Goal: Information Seeking & Learning: Learn about a topic

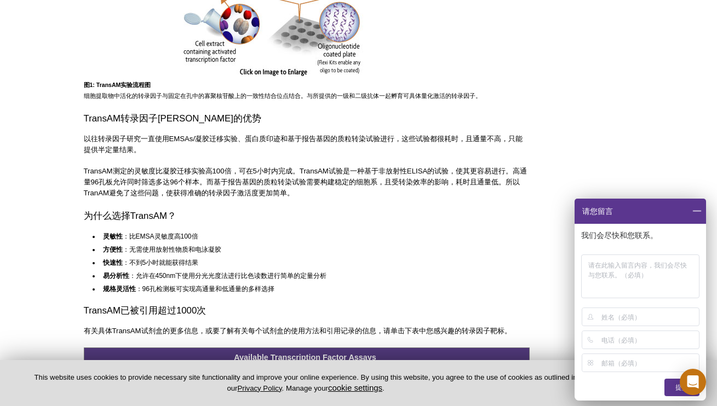
scroll to position [601, 0]
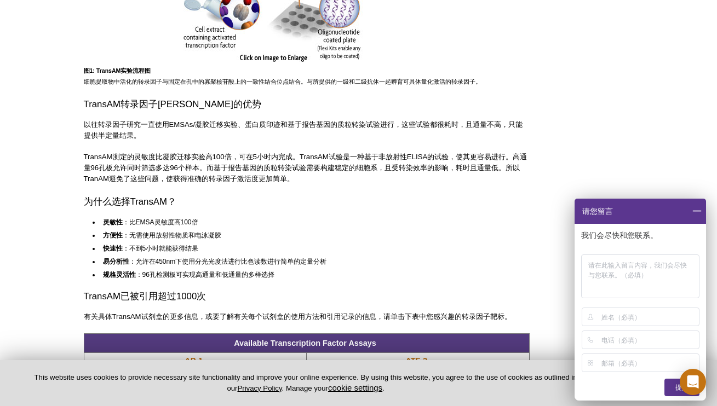
click at [233, 219] on div "TransAM ®  试剂盒是一系列灵敏性高、基于非放射性ELISA的转录因子活性测定试剂盒，有助于研究哺乳动物组织和细胞提取物中的转录因子激活度。此系列试剂…" at bounding box center [307, 34] width 446 height 1012
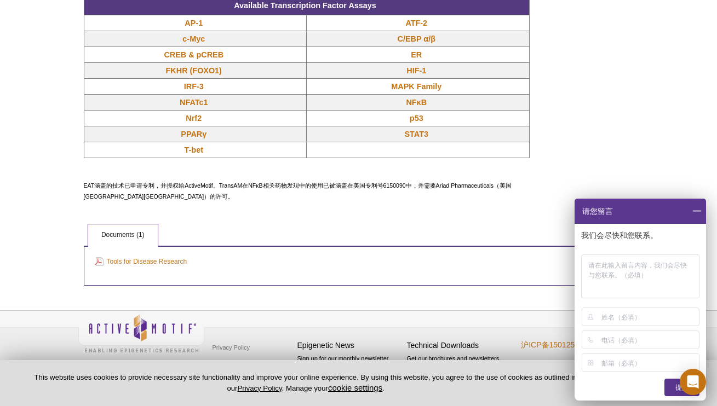
scroll to position [1046, 0]
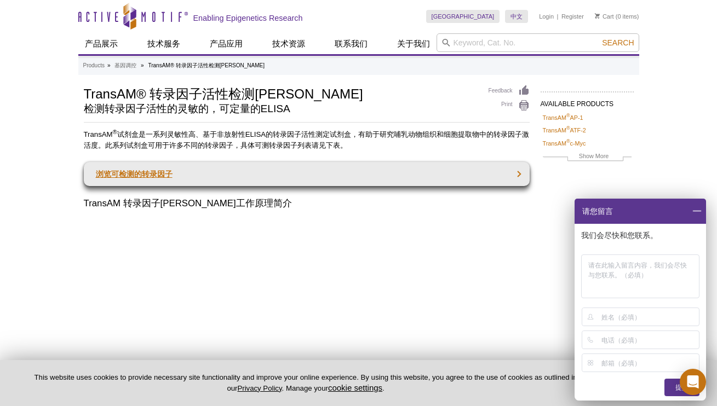
scroll to position [223, 0]
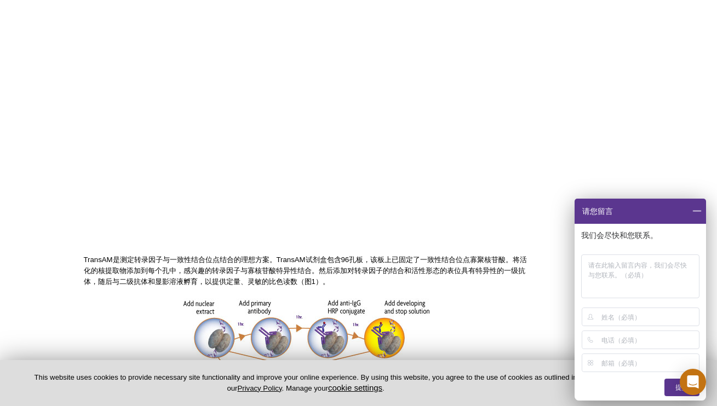
click at [702, 209] on span at bounding box center [696, 211] width 19 height 25
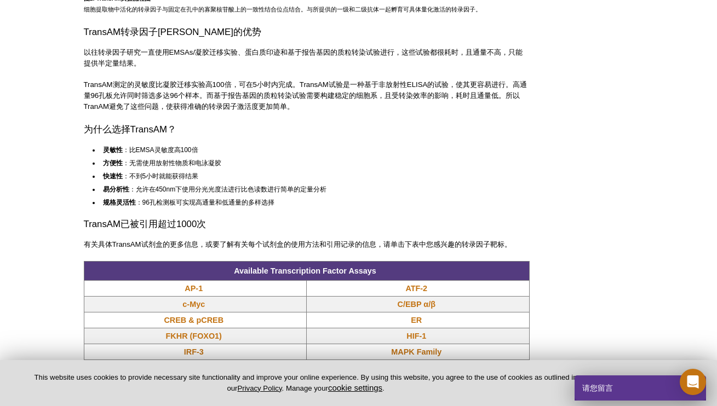
scroll to position [680, 0]
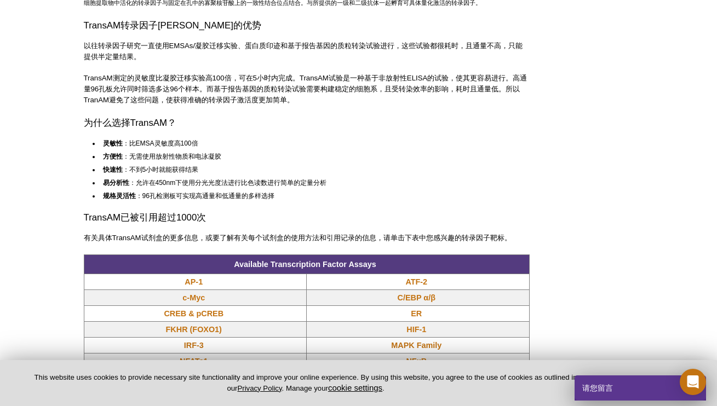
click at [210, 62] on p "以往转录因子研究一直使用EMSAs/凝胶迁移实验、蛋白质印迹和基于报告基因的质粒转染试验进行，这些试验都很耗时，且通量不高，只能提供半定量结果。" at bounding box center [307, 52] width 446 height 22
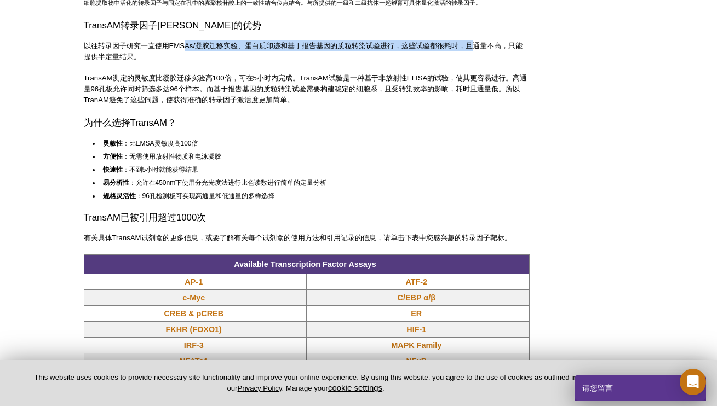
drag, startPoint x: 186, startPoint y: 151, endPoint x: 471, endPoint y: 155, distance: 284.3
click at [471, 62] on p "以往转录因子研究一直使用EMSAs/凝胶迁移实验、蛋白质印迹和基于报告基因的质粒转染试验进行，这些试验都很耗时，且通量不高，只能提供半定量结果。" at bounding box center [307, 52] width 446 height 22
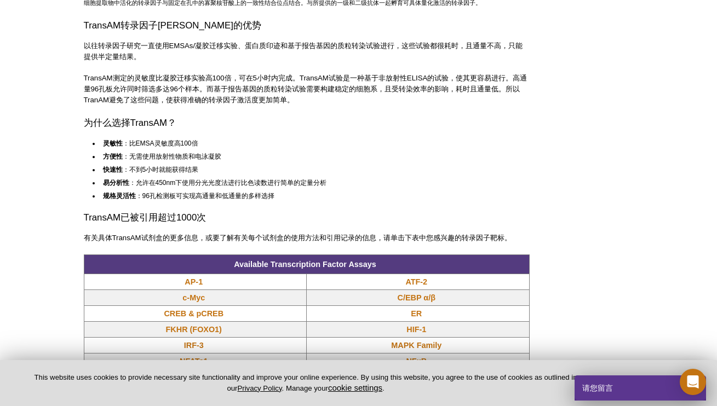
click at [481, 62] on p "以往转录因子研究一直使用EMSAs/凝胶迁移实验、蛋白质印迹和基于报告基因的质粒转染试验进行，这些试验都很耗时，且通量不高，只能提供半定量结果。" at bounding box center [307, 52] width 446 height 22
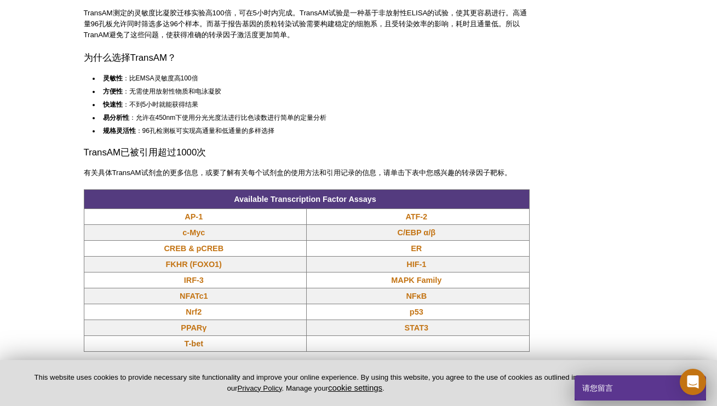
scroll to position [764, 0]
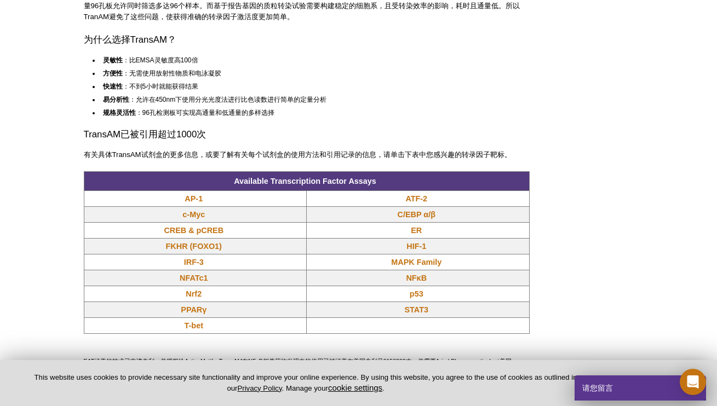
click at [216, 22] on p "TransAM测定的灵敏度比凝胶迁移实验高100倍，可在5小时内完成。TransAM试验是一种基于非放射性ELISA的试验，使其更容易进行。高通量96孔板允许…" at bounding box center [307, 6] width 446 height 33
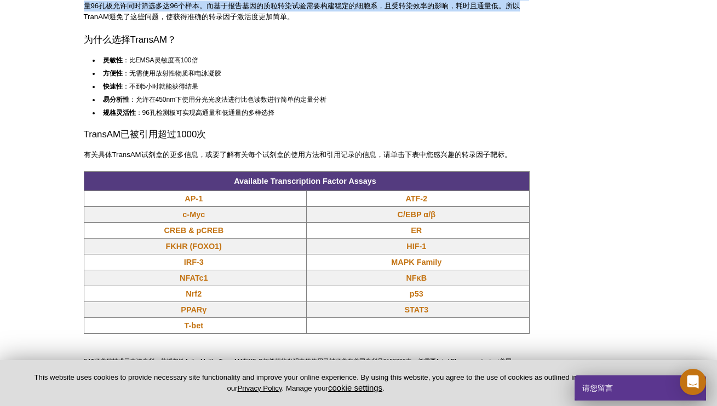
drag, startPoint x: 236, startPoint y: 99, endPoint x: 541, endPoint y: 108, distance: 304.7
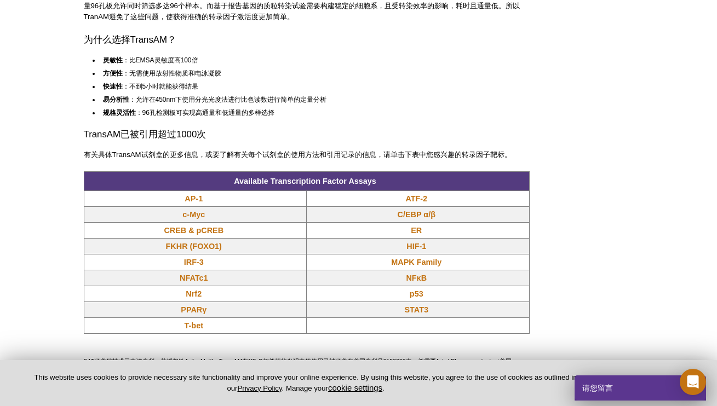
click at [241, 22] on p "TransAM测定的灵敏度比凝胶迁移实验高100倍，可在5小时内完成。TransAM试验是一种基于非放射性ELISA的试验，使其更容易进行。高通量96孔板允许…" at bounding box center [307, 6] width 446 height 33
drag, startPoint x: 204, startPoint y: 111, endPoint x: 391, endPoint y: 112, distance: 186.8
click at [391, 22] on p "TransAM测定的灵敏度比凝胶迁移实验高100倍，可在5小时内完成。TransAM试验是一种基于非放射性ELISA的试验，使其更容易进行。高通量96孔板允许…" at bounding box center [307, 6] width 446 height 33
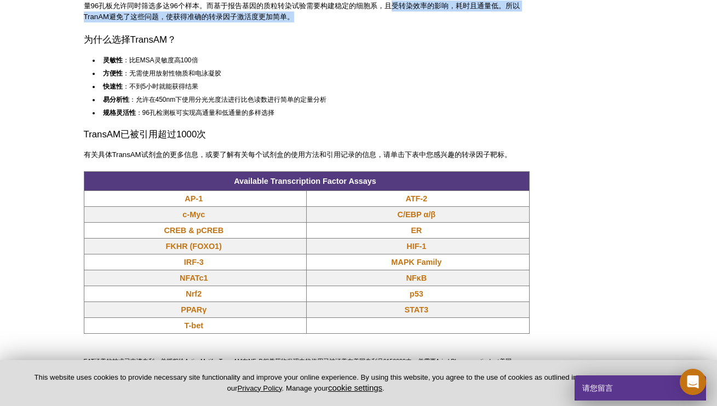
drag, startPoint x: 391, startPoint y: 112, endPoint x: 410, endPoint y: 127, distance: 24.2
click at [410, 22] on p "TransAM测定的灵敏度比凝胶迁移实验高100倍，可在5小时内完成。TransAM试验是一种基于非放射性ELISA的试验，使其更容易进行。高通量96孔板允许…" at bounding box center [307, 6] width 446 height 33
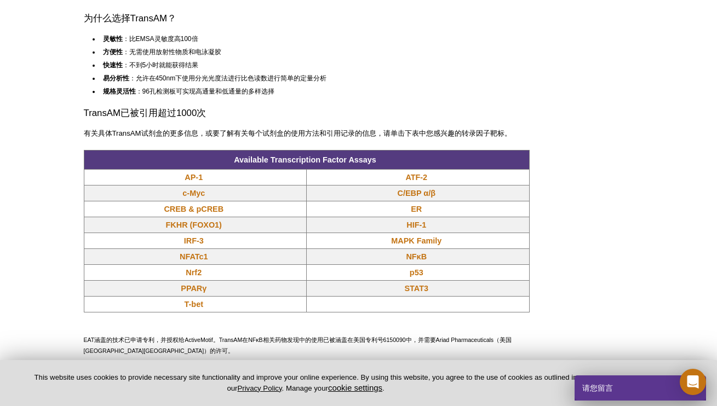
scroll to position [792, 0]
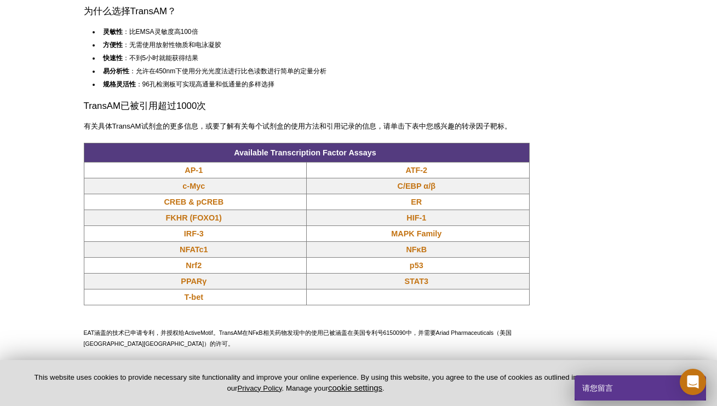
click at [154, 37] on li "灵敏性 ：比EMSA灵敏度高100倍" at bounding box center [310, 31] width 420 height 11
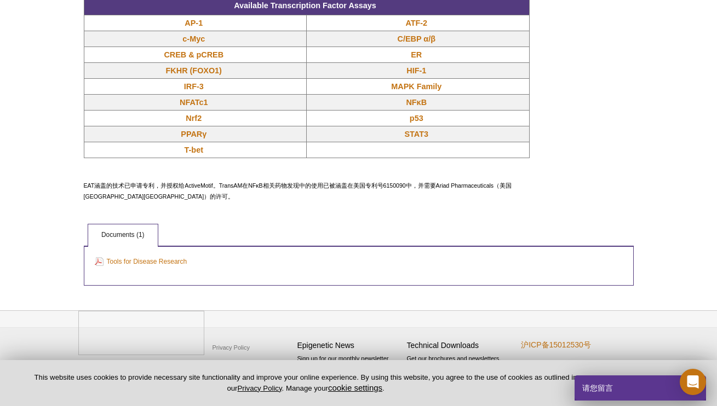
scroll to position [947, 0]
drag, startPoint x: 157, startPoint y: 76, endPoint x: 561, endPoint y: 93, distance: 405.1
